Goal: Task Accomplishment & Management: Manage account settings

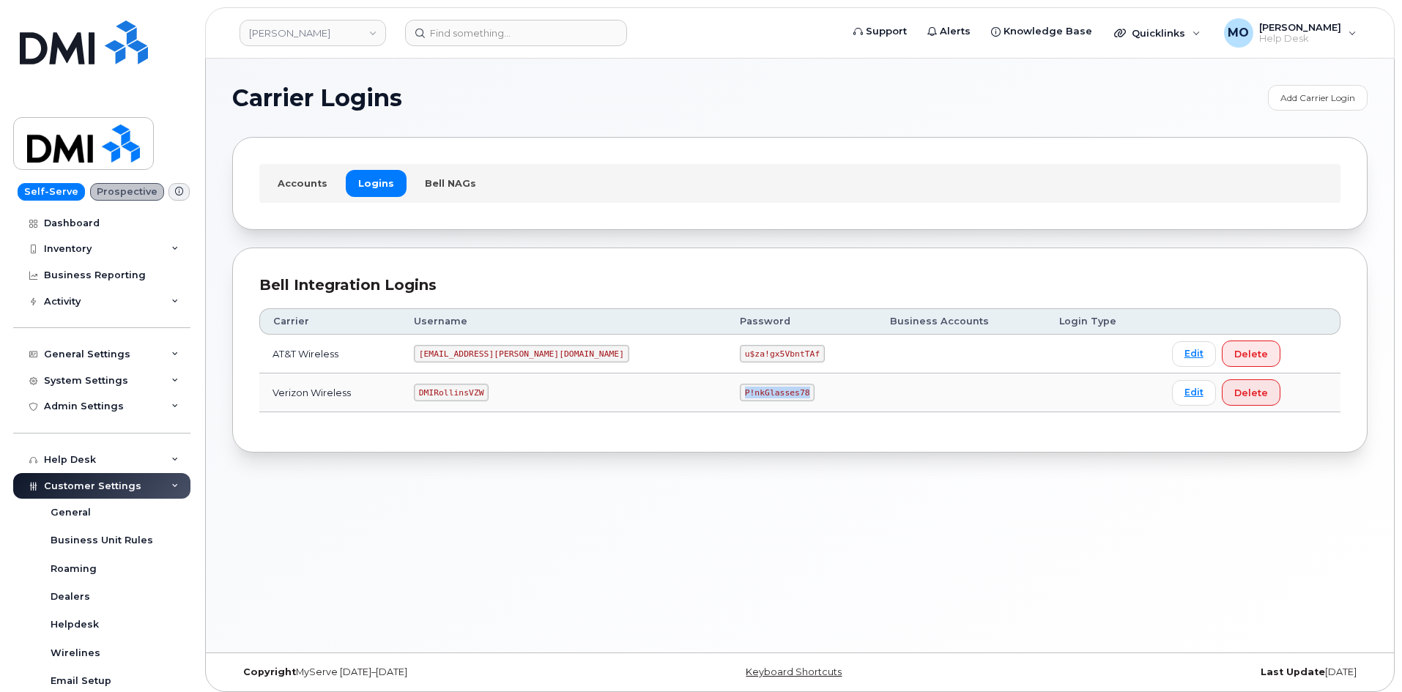
drag, startPoint x: 630, startPoint y: 404, endPoint x: 825, endPoint y: 363, distance: 199.2
click at [797, 371] on tbody "AT&T Wireless MS-Rollins@dminc.com u$za!gx5VbntTAf Edit Delete Verizon Wireless…" at bounding box center [800, 374] width 1082 height 78
click at [727, 409] on td "P!nkGlasses78" at bounding box center [802, 393] width 150 height 39
drag, startPoint x: 645, startPoint y: 399, endPoint x: 779, endPoint y: 410, distance: 134.5
click at [779, 410] on td "P!nkGlasses78" at bounding box center [802, 393] width 150 height 39
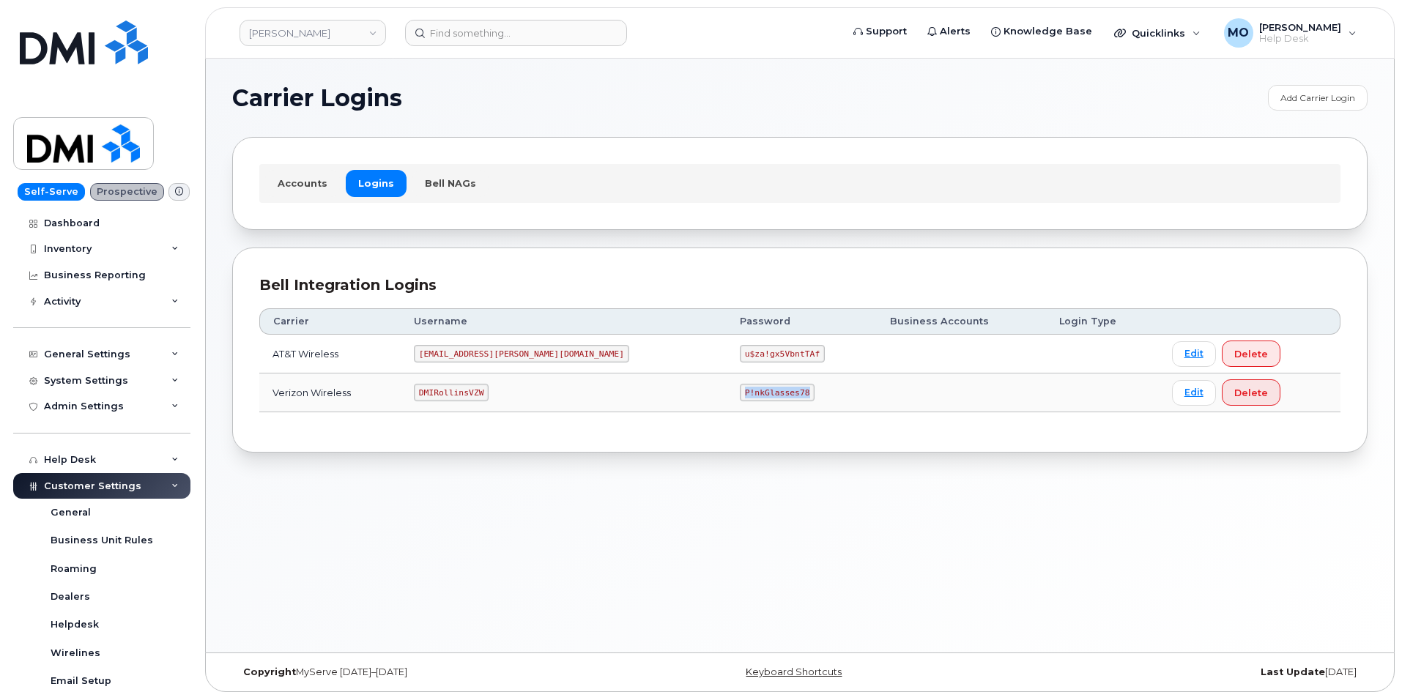
copy code "P!nkGlasses78"
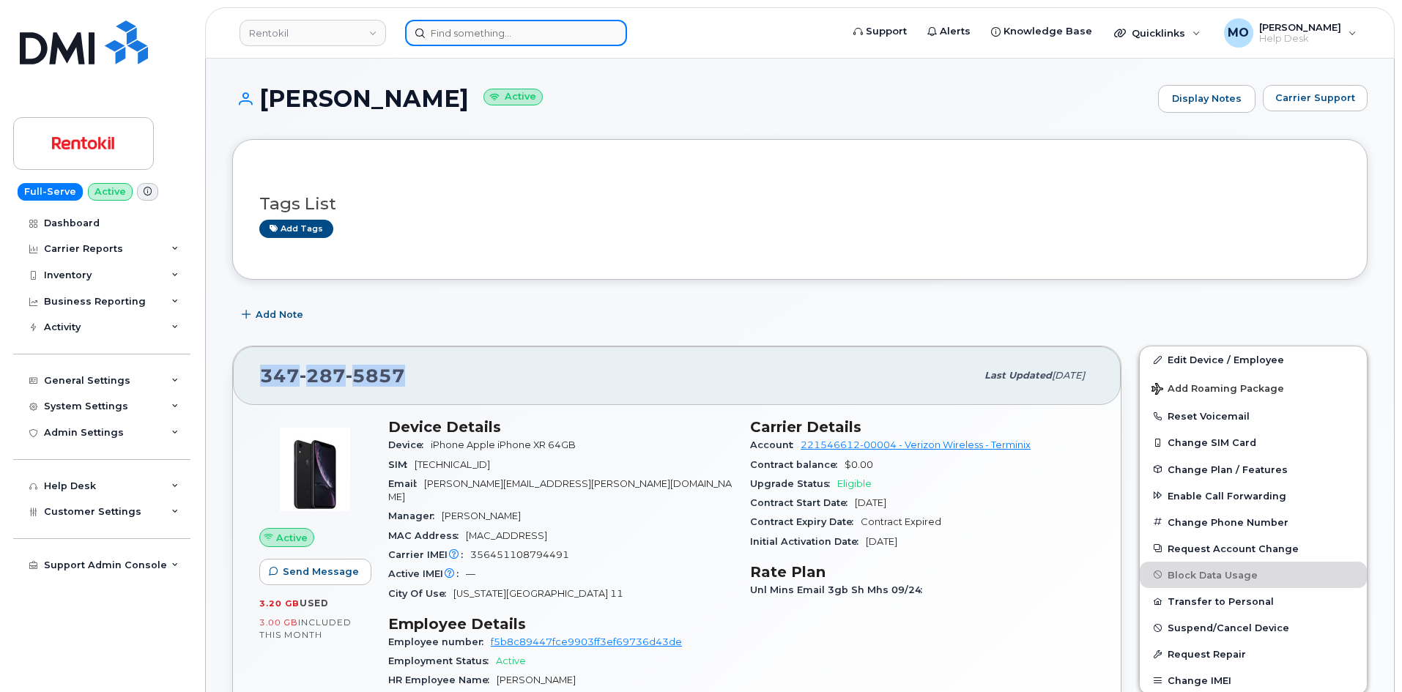
click at [462, 34] on input at bounding box center [516, 33] width 222 height 26
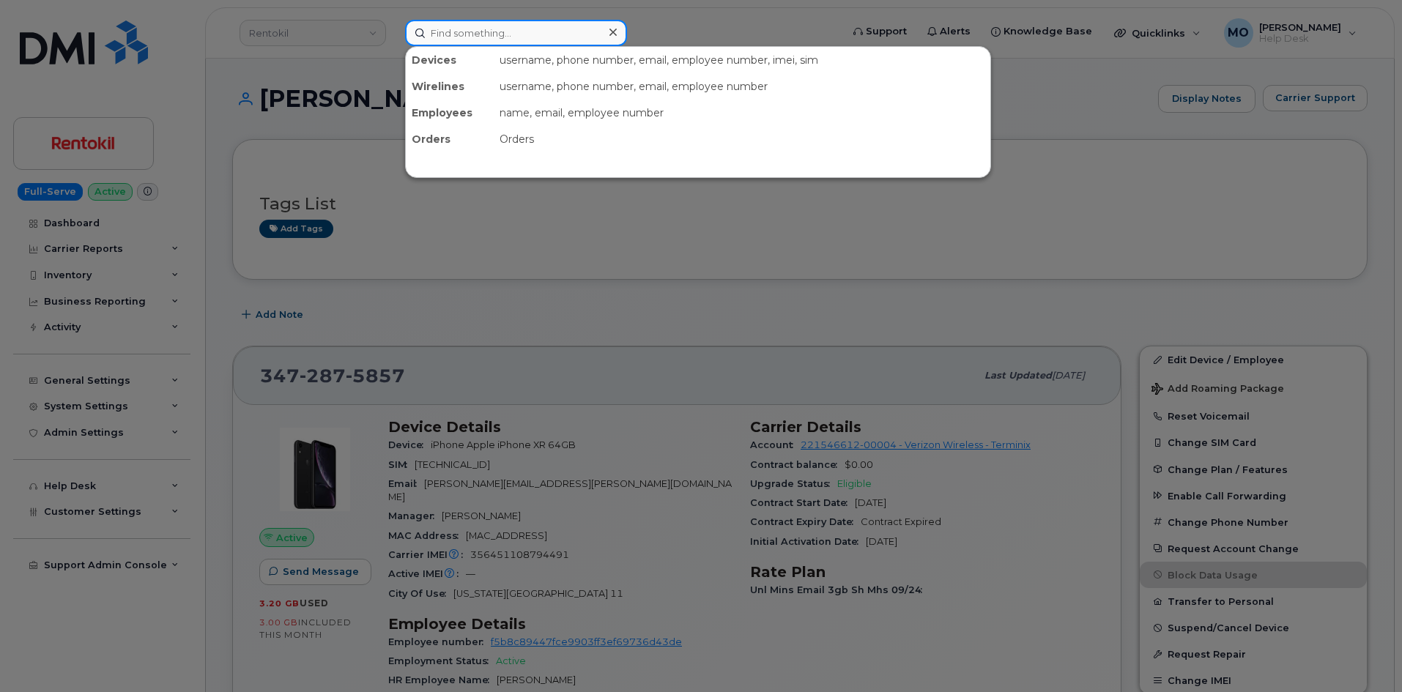
paste input "350393288483683"
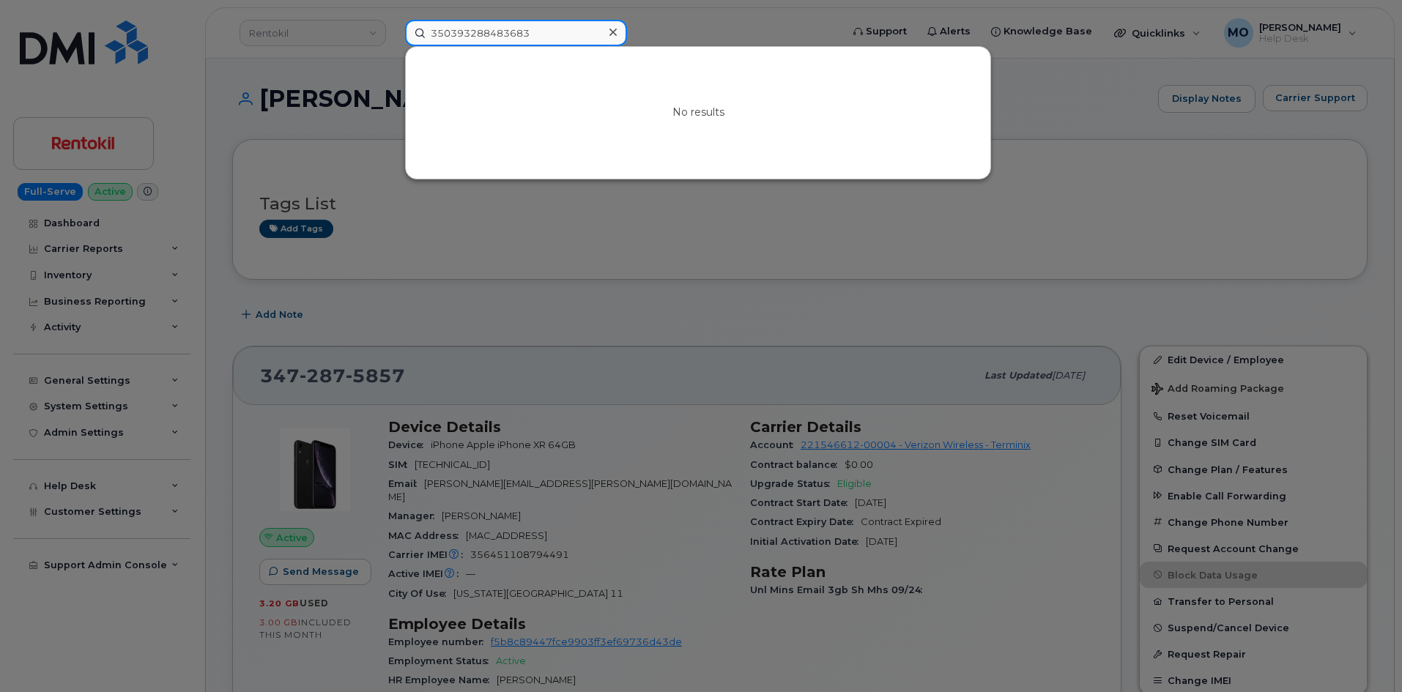
type input "350393288483683"
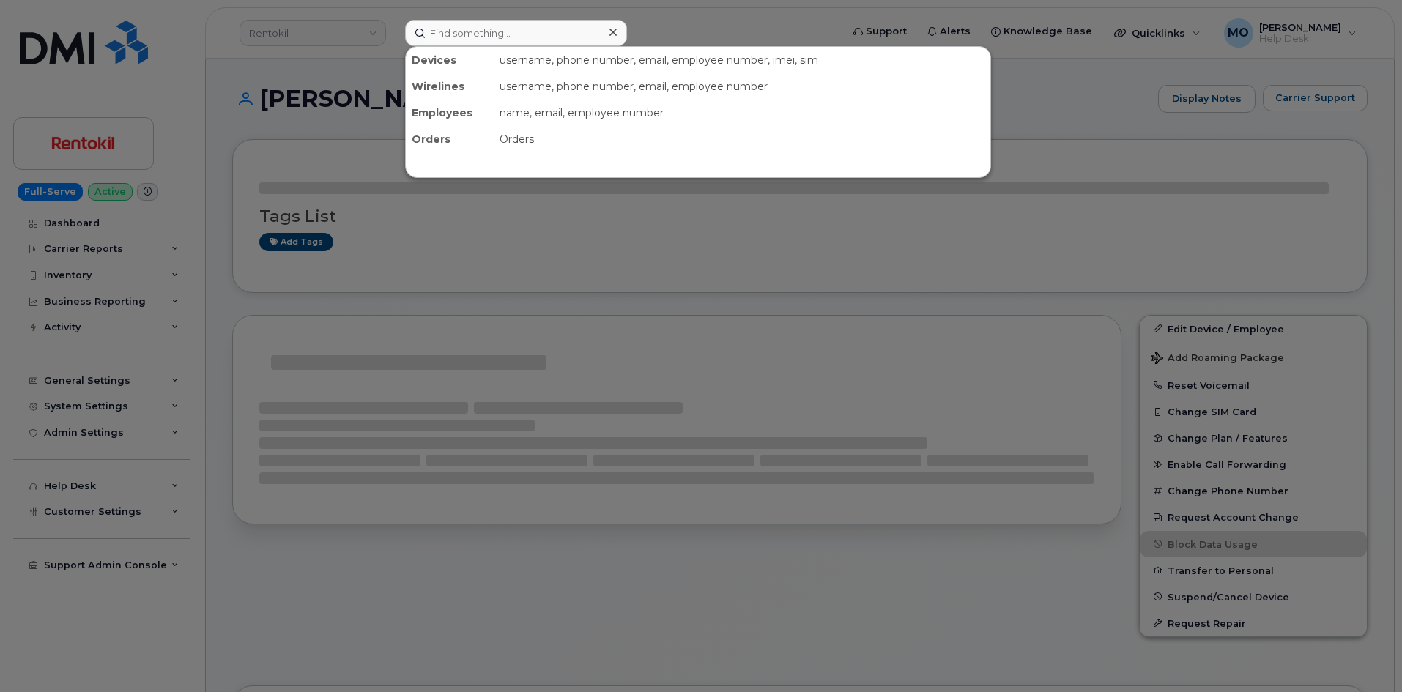
click at [550, 37] on input at bounding box center [516, 33] width 222 height 26
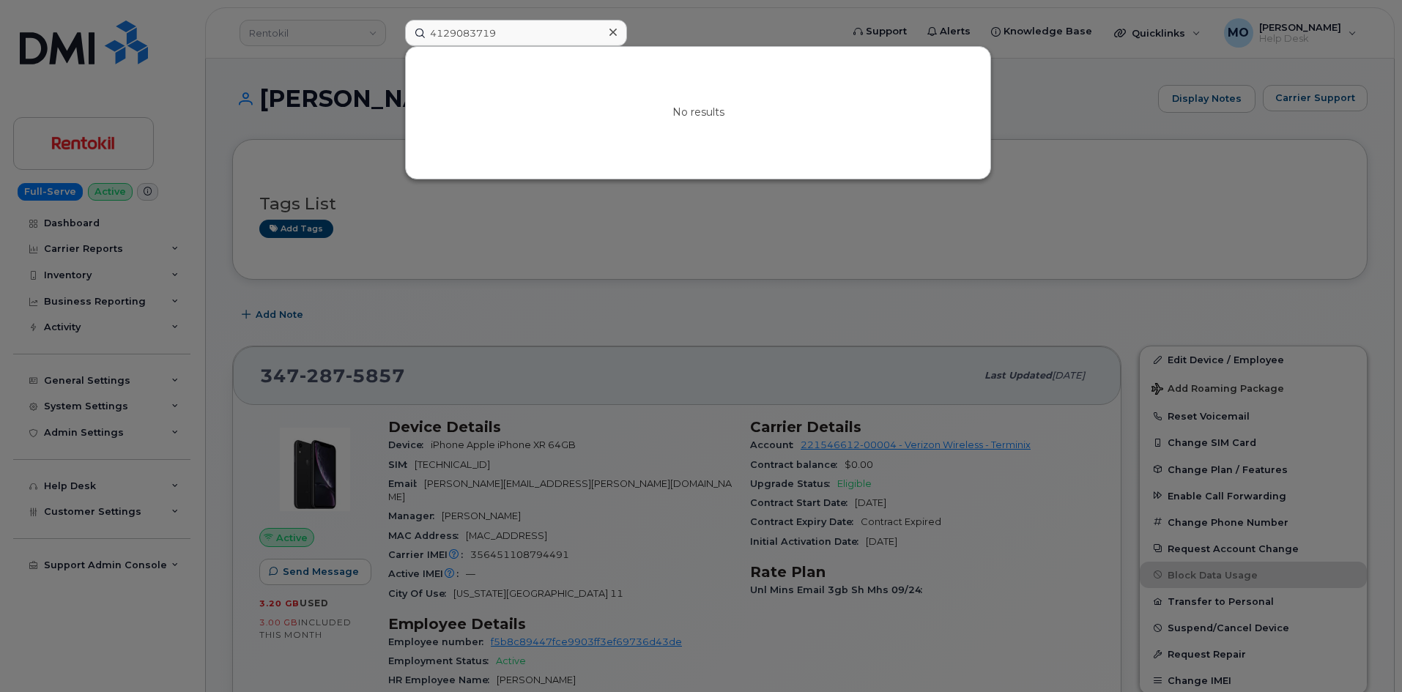
click at [539, 34] on input "4129083719" at bounding box center [516, 33] width 222 height 26
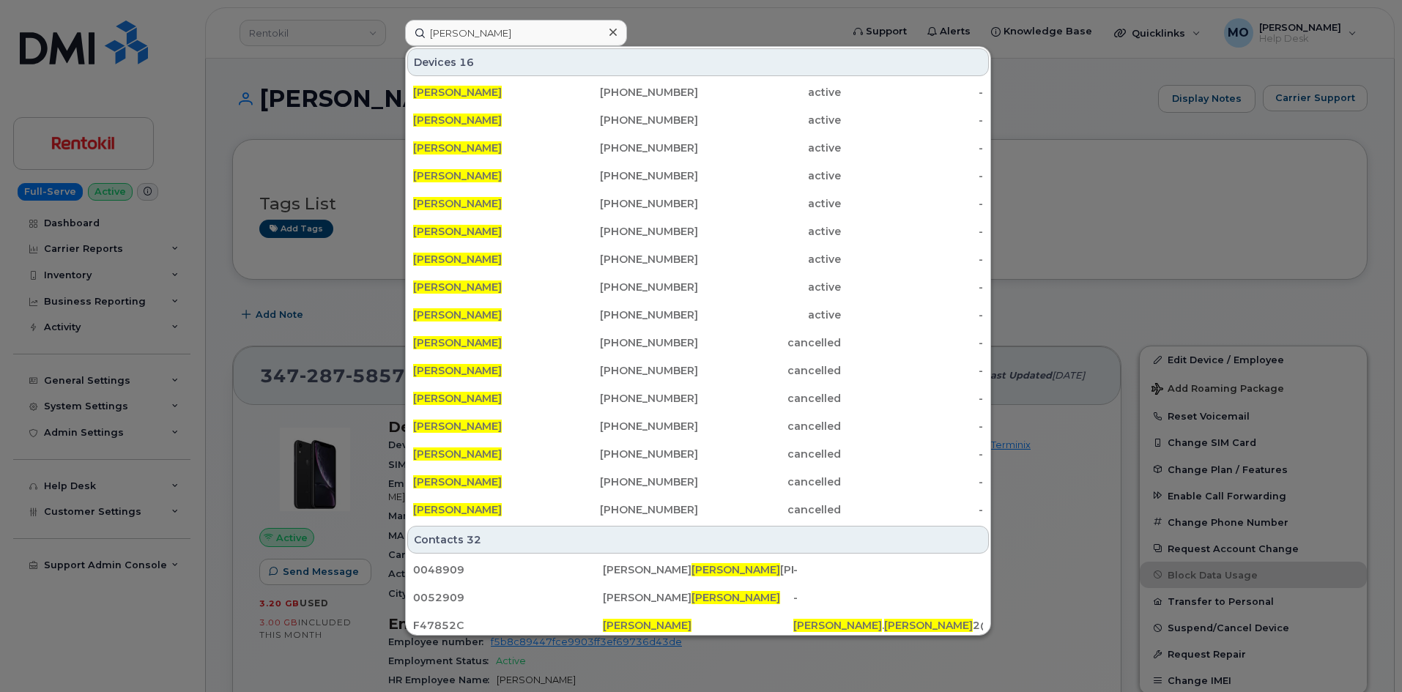
type input "David anderson"
